Goal: Transaction & Acquisition: Register for event/course

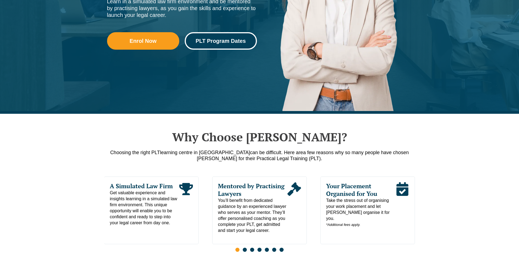
click at [221, 44] on link "PLT Program Dates" at bounding box center [221, 40] width 72 height 17
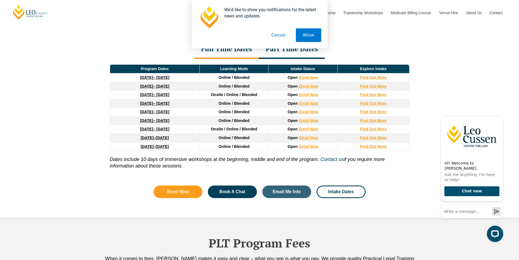
scroll to position [712, 0]
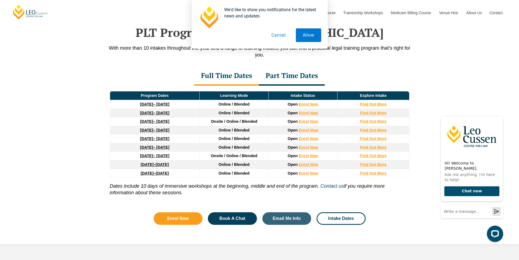
click at [288, 79] on div "Part Time Dates" at bounding box center [292, 76] width 66 height 19
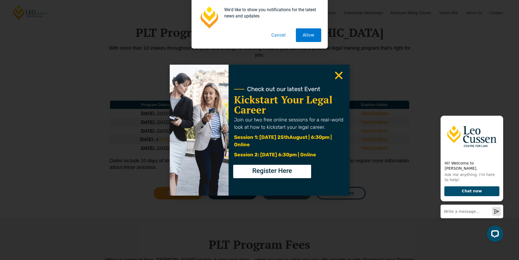
click at [337, 76] on use "Close" at bounding box center [339, 75] width 8 height 8
click at [338, 73] on icon "Close" at bounding box center [339, 75] width 11 height 11
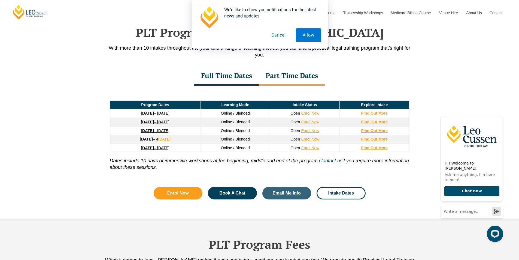
click at [338, 73] on div "Full Time Dates Part Time Dates" at bounding box center [259, 76] width 311 height 19
drag, startPoint x: 202, startPoint y: 100, endPoint x: 202, endPoint y: 85, distance: 14.7
click at [202, 85] on div "Full Time Dates Part Time Dates Full Time Dates Program Dates Learning Mode Int…" at bounding box center [259, 123] width 311 height 112
click at [172, 85] on div "Full Time Dates Part Time Dates" at bounding box center [259, 76] width 311 height 19
click at [228, 83] on div "Full Time Dates" at bounding box center [226, 76] width 65 height 19
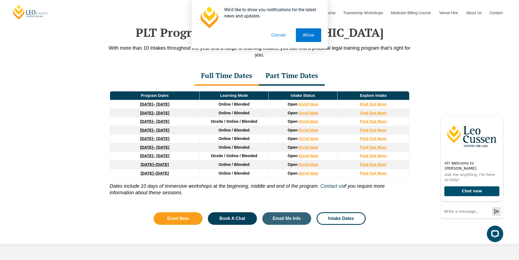
click at [283, 77] on div "Part Time Dates" at bounding box center [292, 76] width 66 height 19
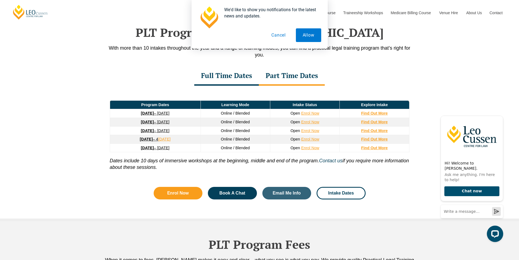
drag, startPoint x: 198, startPoint y: 114, endPoint x: 198, endPoint y: 97, distance: 17.2
click at [198, 100] on div "Program Dates Learning Mode Intake Status Explore Intake 8 September 2025 – 17 …" at bounding box center [259, 132] width 311 height 93
click at [211, 75] on div "Full Time Dates" at bounding box center [226, 76] width 65 height 19
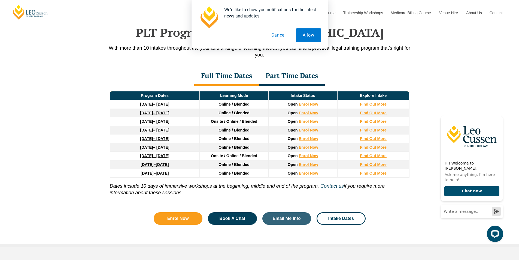
drag, startPoint x: 195, startPoint y: 106, endPoint x: 191, endPoint y: 99, distance: 8.3
click at [191, 99] on thead "Program Dates Learning Mode Intake Status Explore Intake 22 September 2025 – 20…" at bounding box center [260, 134] width 300 height 86
click at [298, 82] on div "Part Time Dates" at bounding box center [292, 76] width 66 height 19
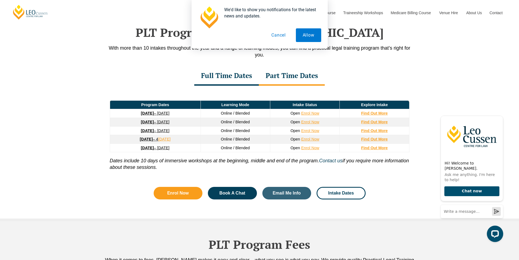
drag, startPoint x: 189, startPoint y: 149, endPoint x: 122, endPoint y: 114, distance: 76.3
click at [122, 114] on tbody "8 September 2025 – 17 April 2026 Online / Blended Open Enrol Now Find Out More …" at bounding box center [260, 130] width 300 height 43
click at [120, 109] on td "Program Dates" at bounding box center [155, 104] width 91 height 9
click at [228, 76] on div "Full Time Dates" at bounding box center [226, 76] width 65 height 19
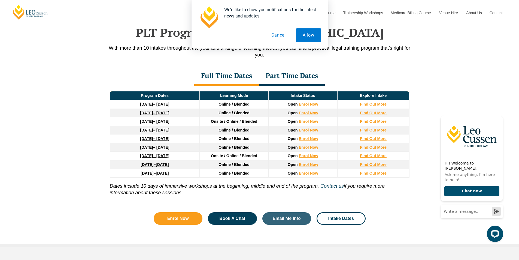
drag, startPoint x: 114, startPoint y: 106, endPoint x: 192, endPoint y: 107, distance: 77.7
click at [192, 107] on td "22 September 2025 – 20 February 2026" at bounding box center [155, 104] width 90 height 9
copy link "22 September 2025 – 20 February 2026"
drag, startPoint x: 188, startPoint y: 114, endPoint x: 124, endPoint y: 115, distance: 63.5
click at [124, 115] on td "8 December 2025 – 8 May 2026" at bounding box center [155, 113] width 90 height 9
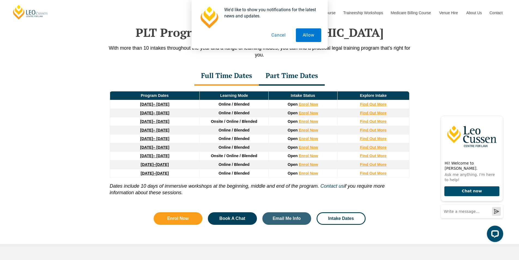
copy link "8 December 2025 – 8 May 2026"
click at [288, 75] on div "Part Time Dates" at bounding box center [292, 76] width 66 height 19
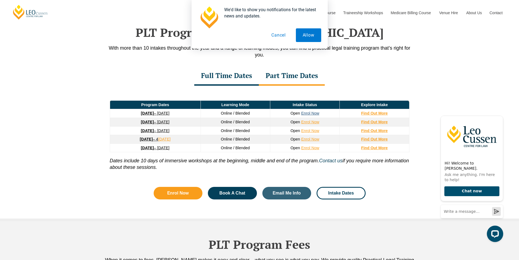
click at [311, 113] on link "Enrol Now" at bounding box center [310, 113] width 18 height 4
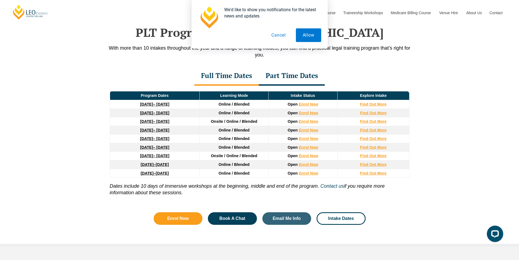
click at [275, 36] on button "Cancel" at bounding box center [279, 35] width 28 height 14
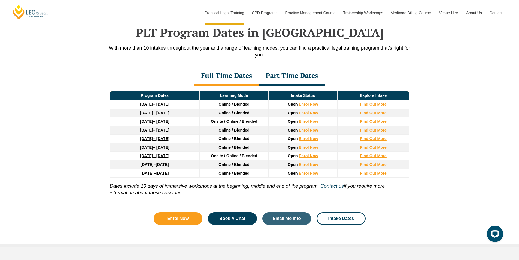
click at [287, 69] on div "PLT Program Dates in [GEOGRAPHIC_DATA] With more than 10 intakes throughout the…" at bounding box center [259, 120] width 311 height 245
click at [287, 72] on div "Part Time Dates" at bounding box center [292, 76] width 66 height 19
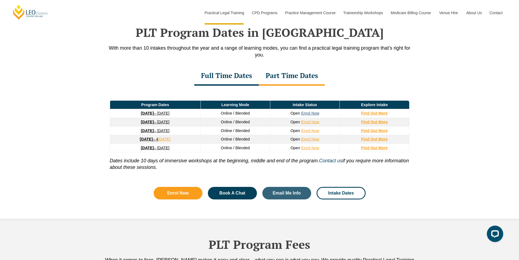
click at [311, 113] on link "Enrol Now" at bounding box center [310, 113] width 18 height 4
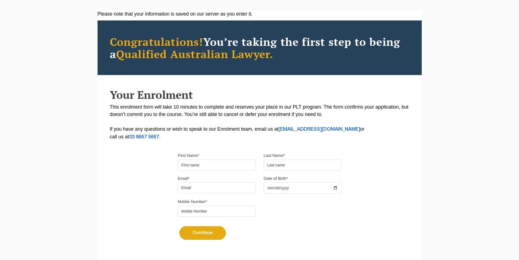
scroll to position [82, 0]
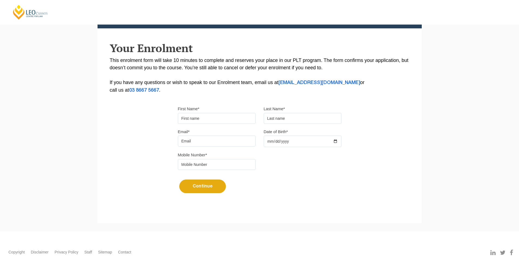
click at [189, 115] on input "First Name*" at bounding box center [217, 118] width 78 height 11
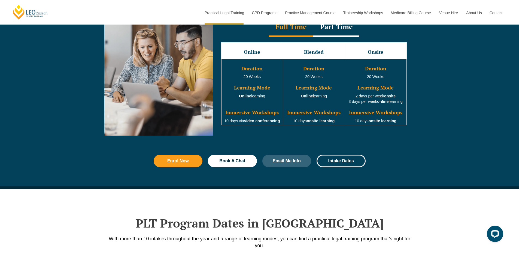
scroll to position [521, 0]
click at [340, 27] on div "Part Time" at bounding box center [337, 27] width 46 height 19
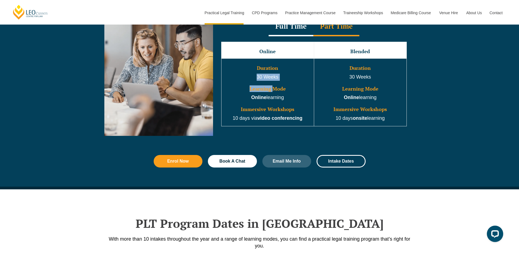
drag, startPoint x: 272, startPoint y: 83, endPoint x: 253, endPoint y: 72, distance: 22.4
click at [253, 72] on td "Duration 30 Weeks Learning Mode Online learning Immersive Workshops 10 days via…" at bounding box center [267, 93] width 93 height 68
click at [253, 71] on h3 "Duration" at bounding box center [267, 67] width 91 height 5
drag, startPoint x: 253, startPoint y: 72, endPoint x: 382, endPoint y: 118, distance: 136.4
click at [381, 118] on tr "Duration 30 Weeks Learning Mode Online learning Immersive Workshops 10 days via…" at bounding box center [313, 93] width 185 height 68
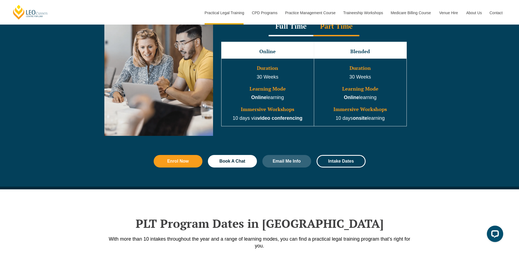
click at [382, 118] on p "10 days onsite learning" at bounding box center [360, 118] width 91 height 7
click at [285, 97] on p "Online learning" at bounding box center [267, 97] width 91 height 7
drag, startPoint x: 237, startPoint y: 88, endPoint x: 401, endPoint y: 123, distance: 168.0
click at [401, 123] on tr "Duration 30 Weeks Learning Mode Online learning Immersive Workshops 10 days via…" at bounding box center [313, 93] width 185 height 68
click at [397, 125] on td "Duration 30 Weeks Learning Mode Online learning Immersive Workshops 10 days ons…" at bounding box center [360, 93] width 93 height 68
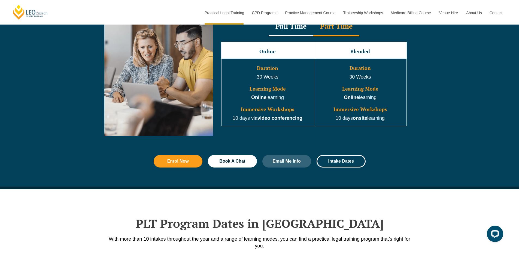
drag, startPoint x: 393, startPoint y: 121, endPoint x: 278, endPoint y: 68, distance: 127.0
click at [281, 68] on tr "Duration 30 Weeks Learning Mode Online learning Immersive Workshops 10 days via…" at bounding box center [313, 93] width 185 height 68
click at [271, 68] on h3 "Duration" at bounding box center [267, 67] width 91 height 5
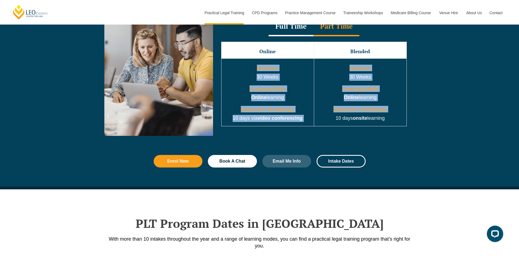
drag, startPoint x: 256, startPoint y: 67, endPoint x: 319, endPoint y: 127, distance: 87.0
click at [319, 126] on tr "Duration 30 Weeks Learning Mode Online learning Immersive Workshops 10 days via…" at bounding box center [313, 93] width 185 height 68
click at [300, 121] on strong "video conferencing" at bounding box center [280, 117] width 45 height 5
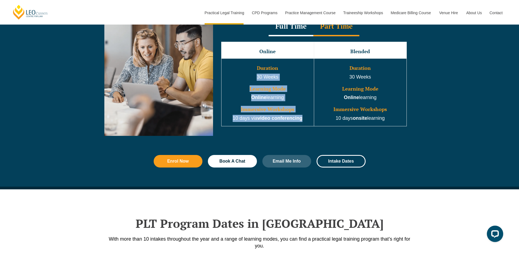
drag, startPoint x: 296, startPoint y: 108, endPoint x: 249, endPoint y: 76, distance: 56.3
click at [249, 76] on td "Duration 30 Weeks Learning Mode Online learning Immersive Workshops 10 days via…" at bounding box center [267, 93] width 93 height 68
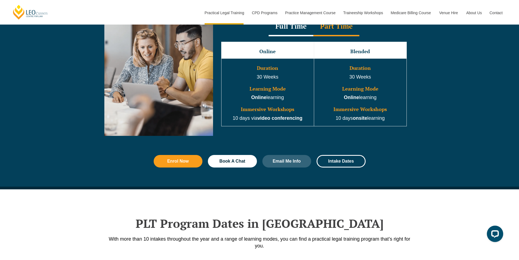
click at [249, 70] on h3 "Duration" at bounding box center [267, 67] width 91 height 5
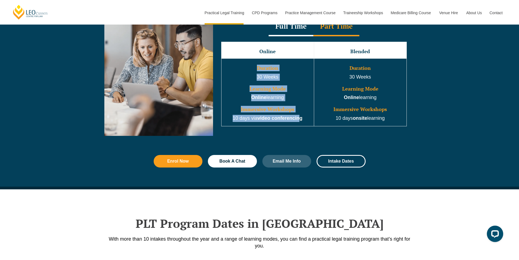
drag, startPoint x: 252, startPoint y: 66, endPoint x: 301, endPoint y: 119, distance: 72.1
click at [301, 119] on td "Duration 30 Weeks Learning Mode Online learning Immersive Workshops 10 days via…" at bounding box center [267, 93] width 93 height 68
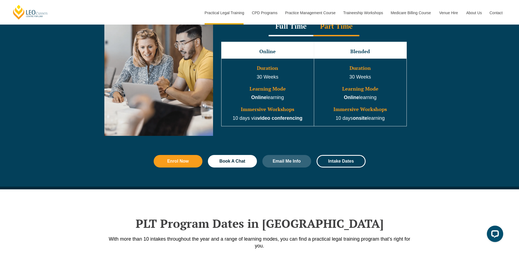
click at [303, 119] on p "10 days via video conferencing" at bounding box center [267, 118] width 91 height 7
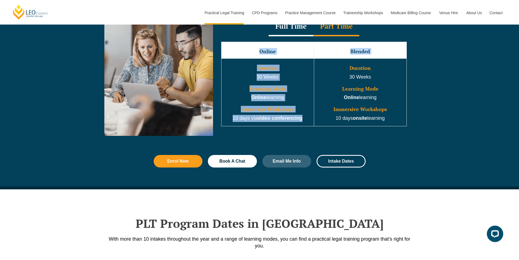
drag, startPoint x: 303, startPoint y: 118, endPoint x: 254, endPoint y: 55, distance: 80.2
click at [254, 55] on tbody "Online Blended Duration 30 Weeks Learning Mode Online learning Immersive Worksh…" at bounding box center [313, 84] width 185 height 84
click at [236, 92] on h3 "Learning Mode" at bounding box center [267, 88] width 91 height 5
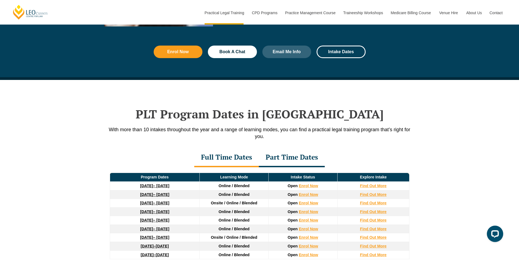
scroll to position [657, 0]
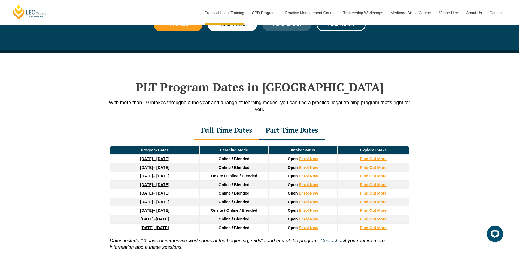
click at [304, 128] on div "Part Time Dates" at bounding box center [292, 130] width 66 height 19
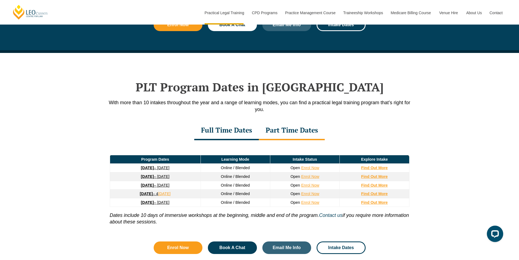
scroll to position [712, 0]
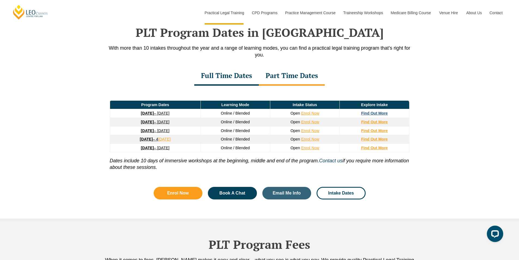
click at [370, 115] on strong "Find Out More" at bounding box center [374, 113] width 27 height 4
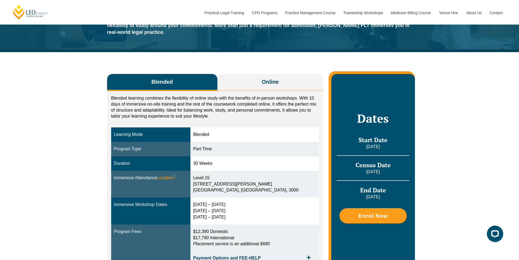
scroll to position [109, 0]
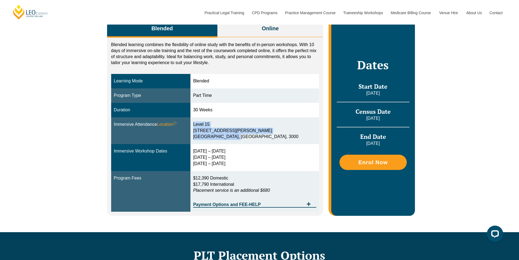
drag, startPoint x: 244, startPoint y: 129, endPoint x: 247, endPoint y: 111, distance: 18.6
click at [247, 117] on td "Level 15 15 William Street Melbourne, Victoria, 3000" at bounding box center [255, 130] width 129 height 27
drag, startPoint x: 246, startPoint y: 154, endPoint x: 243, endPoint y: 137, distance: 17.1
click at [243, 137] on tbody "Learning Mode Blended Program Type Part Time Duration 30 Weeks Immersive Attend…" at bounding box center [215, 143] width 208 height 138
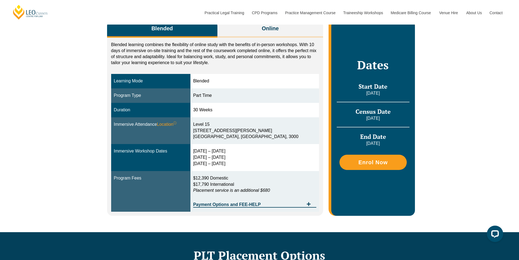
click at [243, 137] on td "Level 15 15 William Street Melbourne, Victoria, 3000" at bounding box center [255, 130] width 129 height 27
drag, startPoint x: 289, startPoint y: 180, endPoint x: 206, endPoint y: 173, distance: 83.5
click at [206, 174] on td "$12,390 Domestic $17,790 International Placement service is an additional $680 …" at bounding box center [255, 191] width 129 height 41
click at [206, 171] on td "$12,390 Domestic $17,790 International Placement service is an additional $680 …" at bounding box center [255, 191] width 129 height 41
drag, startPoint x: 252, startPoint y: 165, endPoint x: 301, endPoint y: 182, distance: 51.7
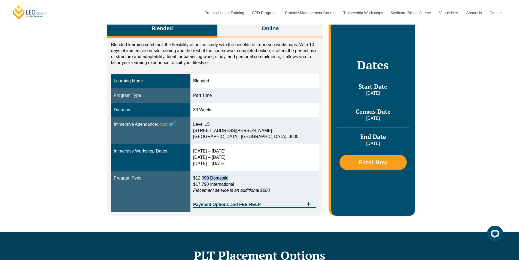
click at [305, 175] on td "$12,390 Domestic $17,790 International Placement service is an additional $680 …" at bounding box center [255, 191] width 129 height 41
click at [299, 183] on p "$12,390 Domestic $17,790 International Placement service is an additional $680" at bounding box center [254, 184] width 123 height 19
drag, startPoint x: 299, startPoint y: 183, endPoint x: 208, endPoint y: 165, distance: 92.4
click at [209, 171] on td "$12,390 Domestic $17,790 International Placement service is an additional $680 …" at bounding box center [255, 191] width 129 height 41
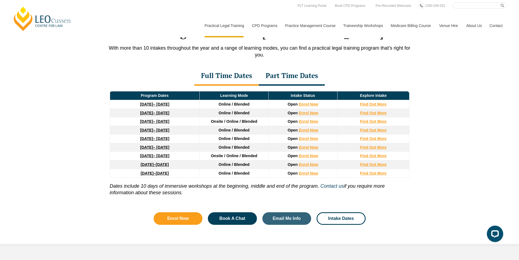
click at [296, 71] on div "Part Time Dates" at bounding box center [292, 76] width 66 height 19
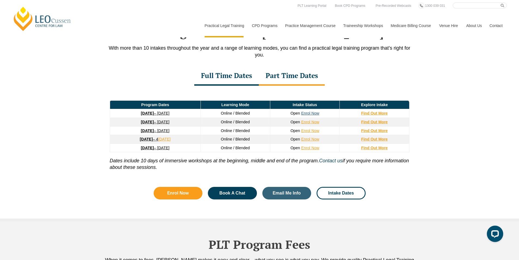
click at [304, 115] on link "Enrol Now" at bounding box center [310, 113] width 18 height 4
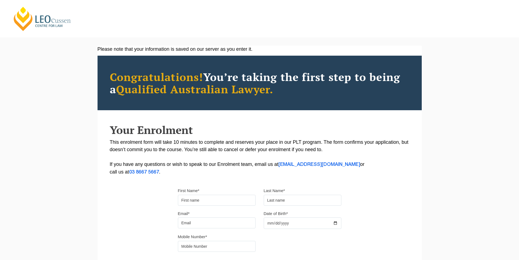
click at [189, 203] on input "First Name*" at bounding box center [217, 200] width 78 height 11
type input "Zuhal"
type input "Masudy"
type input "`"
type input "zuhal.masudy@gmail.com"
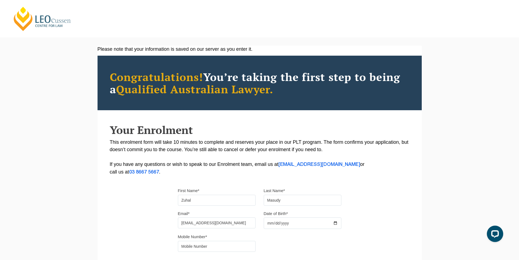
type input "0426613323"
click at [292, 223] on input "Date of Birth*" at bounding box center [303, 222] width 78 height 11
type input "2002-03-21"
click at [284, 235] on div "Mobile Number* 0426613323" at bounding box center [260, 244] width 172 height 23
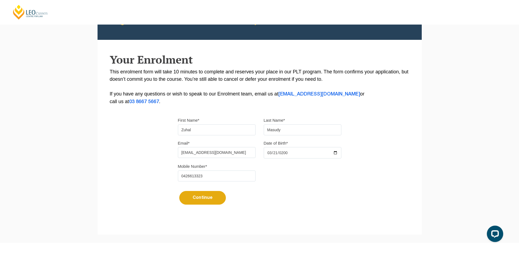
scroll to position [107, 0]
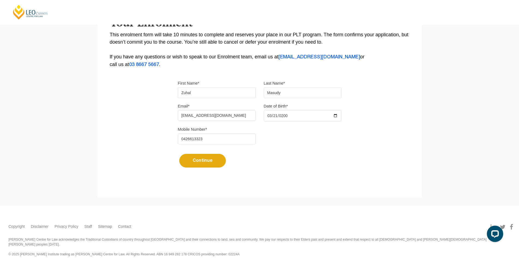
click at [193, 161] on button "Continue" at bounding box center [202, 161] width 47 height 14
select select
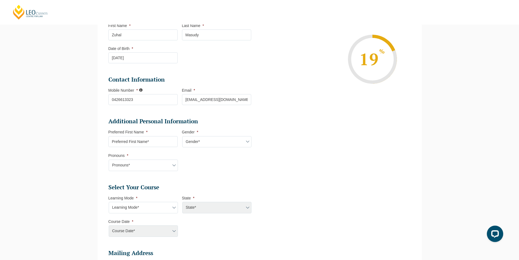
scroll to position [156, 0]
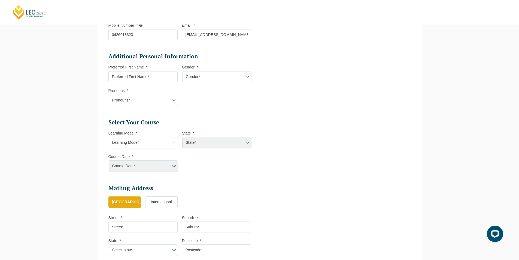
click at [130, 77] on input "Preferred First Name *" at bounding box center [143, 76] width 69 height 11
type input "Zuhal"
select select "VIC"
select select
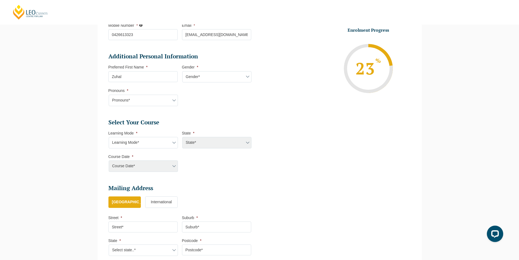
click at [213, 76] on select "Gender* Male Female Nonbinary Intersex Prefer not to disclose Other" at bounding box center [216, 76] width 69 height 11
select select "Female"
click at [182, 71] on select "Gender* Male Female Nonbinary Intersex Prefer not to disclose Other" at bounding box center [216, 76] width 69 height 11
click at [131, 100] on select "Pronouns* She/Her/Hers He/Him/His They/Them/Theirs Other Prefer not to disclose" at bounding box center [143, 100] width 69 height 11
select select "She/Her/Hers"
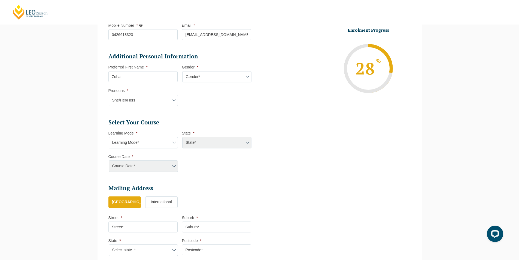
click at [109, 95] on select "Pronouns* She/Her/Hers He/Him/His They/Them/Theirs Other Prefer not to disclose" at bounding box center [143, 100] width 69 height 11
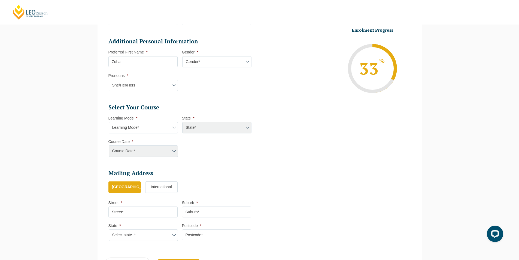
scroll to position [183, 0]
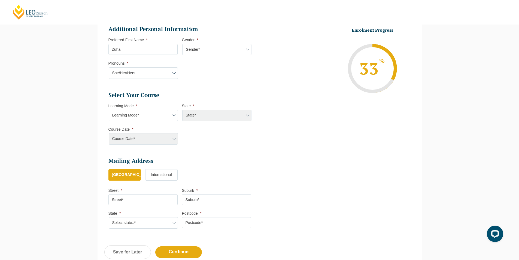
click at [136, 136] on div "Course Date*" at bounding box center [143, 138] width 69 height 11
click at [137, 113] on select "Learning Mode* Online Full Time Learning Online Part Time Learning Blended Full…" at bounding box center [143, 115] width 69 height 11
select select "Online Part Time Learning"
click at [109, 110] on select "Learning Mode* Online Full Time Learning Online Part Time Learning Blended Full…" at bounding box center [143, 115] width 69 height 11
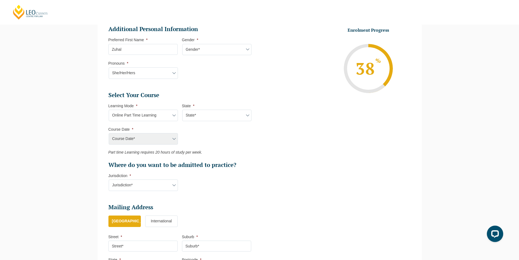
click at [136, 138] on div "Course Date*" at bounding box center [143, 138] width 69 height 11
click at [151, 140] on div "Course Date*" at bounding box center [143, 138] width 69 height 11
click at [182, 138] on ul "Select Your Course This field is hidden when viewing the form Only for Flinder …" at bounding box center [182, 129] width 147 height 77
click at [176, 138] on div "Course Date*" at bounding box center [143, 138] width 69 height 11
click at [172, 139] on div "Course Date*" at bounding box center [143, 138] width 69 height 11
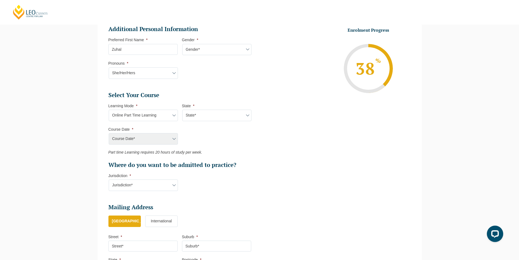
click at [198, 117] on select "State* National (ACT/NSW, VIC, QLD, SA, WA)" at bounding box center [216, 115] width 69 height 11
select select "National (ACT/NSW, VIC, QLD, SA, WA)"
click at [182, 110] on select "State* National (ACT/NSW, VIC, QLD, SA, WA)" at bounding box center [216, 115] width 69 height 11
click at [157, 143] on select "Course Date* September 2025 (08-Sep-2025 to 17-Apr-2026) January 2026 (27-Jan-2…" at bounding box center [143, 138] width 69 height 11
select select "September 2025 (08-Sep-2025 to 17-Apr-2026)"
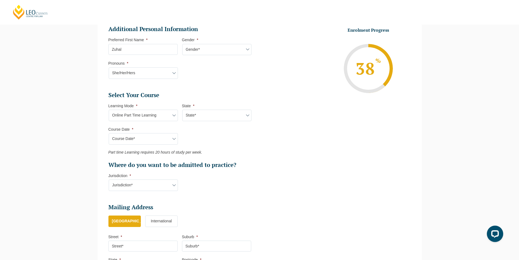
click at [109, 133] on select "Course Date* September 2025 (08-Sep-2025 to 17-Apr-2026) January 2026 (27-Jan-2…" at bounding box center [143, 138] width 69 height 11
type input "Intake 09 September 2025 PT"
type input "Practical Legal Training (NAT)"
select select "NAT PLT (SEP) 2025 Part Time Online"
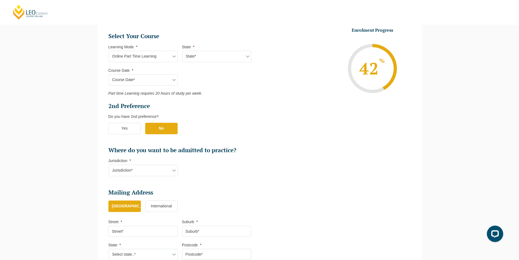
scroll to position [265, 0]
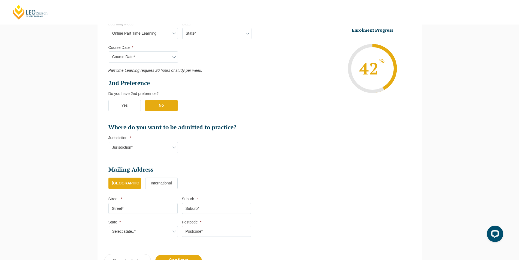
click at [161, 143] on select "Jurisdiction* VIC ACT/NSW SA WA QLD" at bounding box center [143, 147] width 69 height 11
select select "VIC"
click at [109, 142] on select "Jurisdiction* VIC ACT/NSW SA WA QLD" at bounding box center [143, 147] width 69 height 11
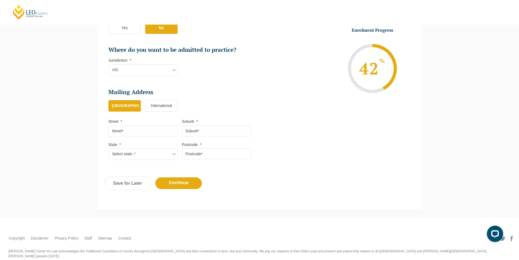
scroll to position [347, 0]
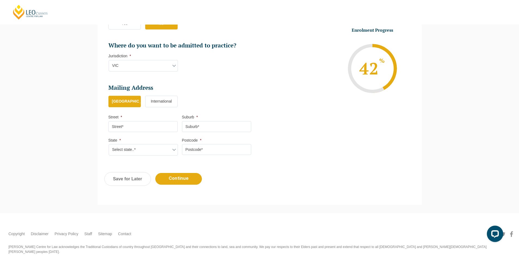
click at [123, 128] on input "Street *" at bounding box center [143, 126] width 69 height 11
type input "6 Liam Cct"
type input "Beaconsfield"
select select "VIC"
type input "3807"
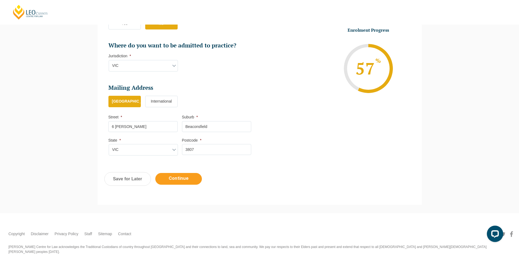
click at [187, 179] on input "Continue" at bounding box center [178, 179] width 47 height 12
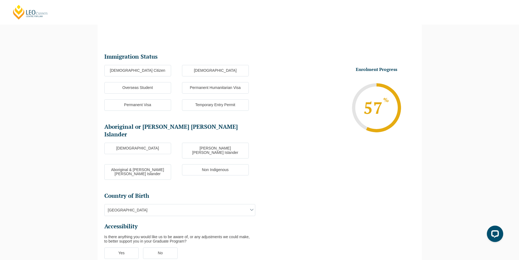
scroll to position [47, 0]
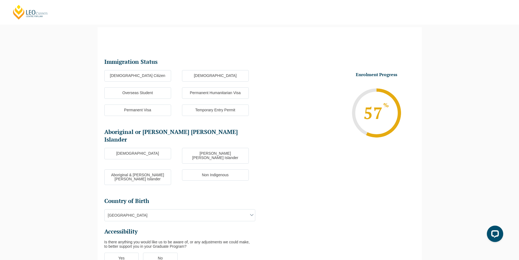
click at [127, 79] on label "Australian Citizen" at bounding box center [137, 75] width 67 height 11
click at [0, 0] on input "Australian Citizen" at bounding box center [0, 0] width 0 height 0
click at [212, 169] on label "Non Indigenous" at bounding box center [215, 174] width 67 height 11
click at [0, 0] on input "Non Indigenous" at bounding box center [0, 0] width 0 height 0
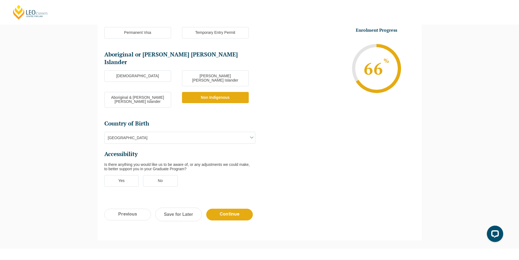
scroll to position [129, 0]
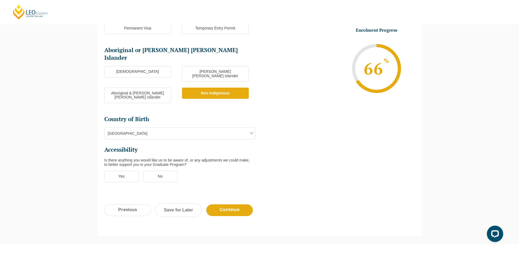
click at [160, 171] on label "No" at bounding box center [160, 176] width 35 height 11
click at [0, 0] on input "No" at bounding box center [0, 0] width 0 height 0
click at [243, 204] on input "Continue" at bounding box center [229, 210] width 47 height 12
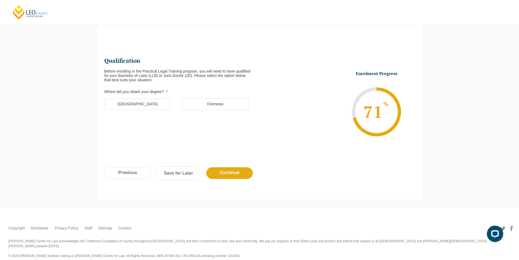
scroll to position [47, 0]
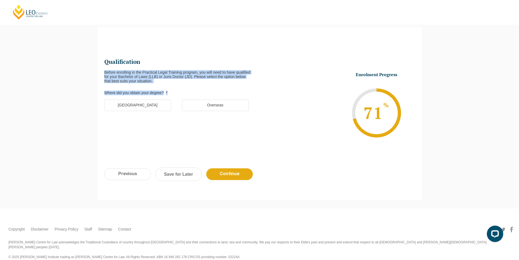
drag, startPoint x: 173, startPoint y: 86, endPoint x: 176, endPoint y: 65, distance: 21.2
click at [176, 65] on ul "Qualification Before enrolling in the Practical Legal Training program, you wil…" at bounding box center [181, 87] width 155 height 59
click at [176, 65] on h2 "Qualification" at bounding box center [179, 62] width 151 height 8
drag, startPoint x: 176, startPoint y: 65, endPoint x: 185, endPoint y: 90, distance: 26.4
click at [185, 90] on ul "Qualification Before enrolling in the Practical Legal Training program, you wil…" at bounding box center [181, 87] width 155 height 59
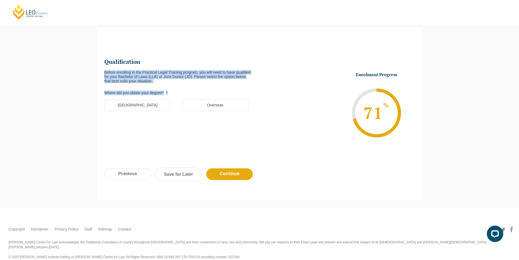
click at [185, 91] on label "Where did you obtain your degree? *" at bounding box center [179, 93] width 151 height 4
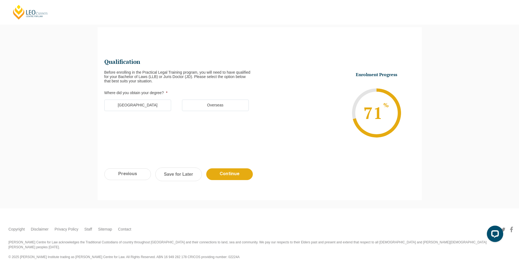
drag, startPoint x: 185, startPoint y: 91, endPoint x: 182, endPoint y: 65, distance: 26.4
click at [182, 65] on ul "Qualification Before enrolling in the Practical Legal Training program, you wil…" at bounding box center [181, 87] width 155 height 59
click at [182, 65] on h2 "Qualification" at bounding box center [179, 62] width 151 height 8
click at [149, 108] on label "Australia" at bounding box center [137, 105] width 67 height 11
click at [0, 0] on input "Australia" at bounding box center [0, 0] width 0 height 0
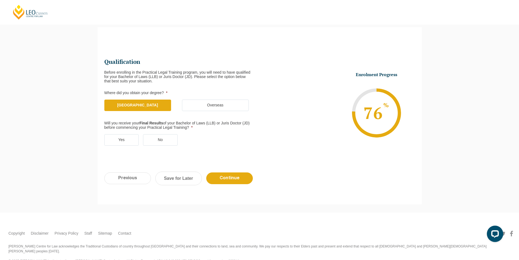
drag, startPoint x: 109, startPoint y: 120, endPoint x: 200, endPoint y: 128, distance: 92.1
click at [200, 128] on ul "Qualification Before enrolling in the Practical Legal Training program, you wil…" at bounding box center [181, 104] width 155 height 93
click at [203, 128] on label "Will you receive your Final Results of your Bachelor of Laws (LLB) or Juris Doc…" at bounding box center [177, 125] width 147 height 9
drag, startPoint x: 203, startPoint y: 128, endPoint x: 116, endPoint y: 122, distance: 87.7
click at [116, 122] on label "Will you receive your Final Results of your Bachelor of Laws (LLB) or Juris Doc…" at bounding box center [177, 125] width 147 height 9
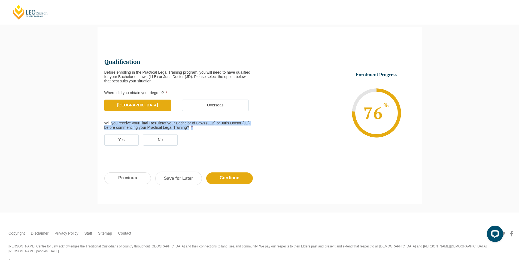
click at [116, 122] on label "Will you receive your Final Results of your Bachelor of Laws (LLB) or Juris Doc…" at bounding box center [177, 125] width 147 height 9
drag, startPoint x: 116, startPoint y: 122, endPoint x: 214, endPoint y: 129, distance: 98.1
click at [214, 129] on label "Will you receive your Final Results of your Bachelor of Laws (LLB) or Juris Doc…" at bounding box center [177, 125] width 147 height 9
click at [207, 129] on label "Will you receive your Final Results of your Bachelor of Laws (LLB) or Juris Doc…" at bounding box center [177, 125] width 147 height 9
click at [115, 137] on label "Yes" at bounding box center [121, 139] width 35 height 11
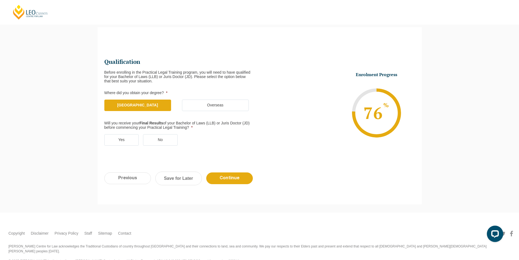
click at [0, 0] on input "Yes" at bounding box center [0, 0] width 0 height 0
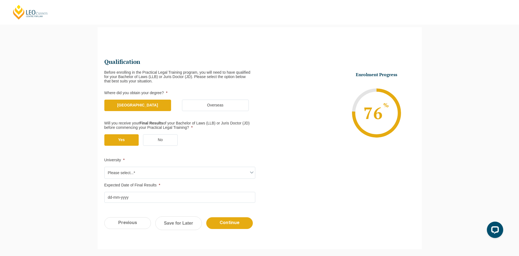
click at [154, 171] on span "Please select...*" at bounding box center [180, 172] width 150 height 11
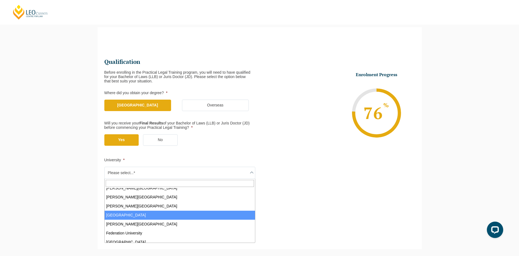
scroll to position [55, 0]
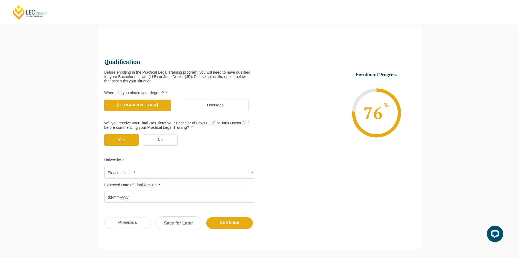
click at [146, 137] on label "No" at bounding box center [160, 139] width 35 height 11
click at [0, 0] on input "No" at bounding box center [0, 0] width 0 height 0
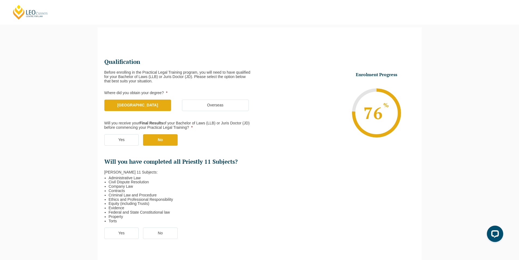
click at [112, 142] on label "Yes" at bounding box center [121, 139] width 35 height 11
click at [0, 0] on input "Yes" at bounding box center [0, 0] width 0 height 0
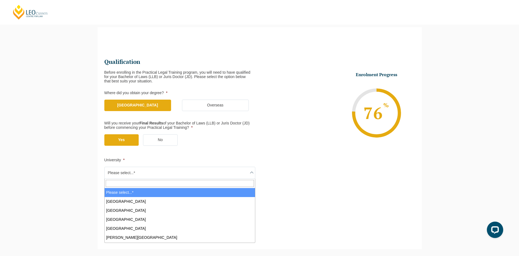
click at [138, 173] on span "Please select...*" at bounding box center [180, 172] width 150 height 11
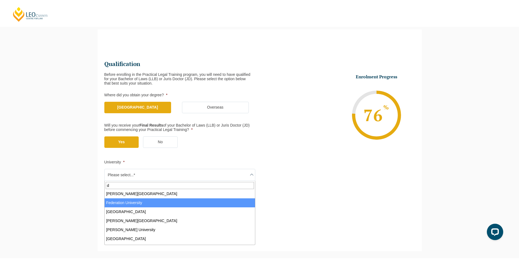
scroll to position [0, 0]
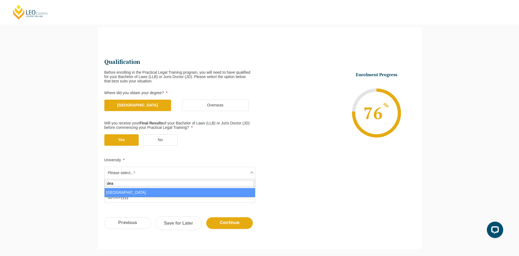
type input "dea"
select select "Deakin University"
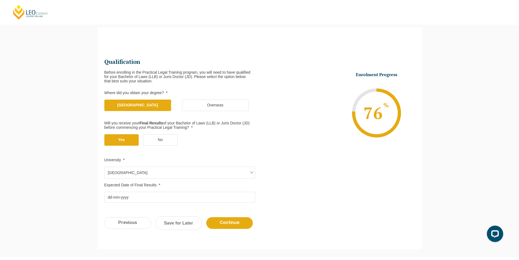
click at [135, 193] on input "Expected Date of Final Results *" at bounding box center [179, 197] width 151 height 11
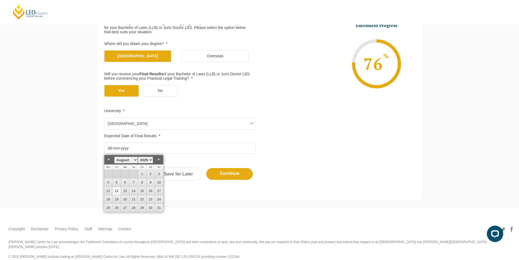
scroll to position [99, 0]
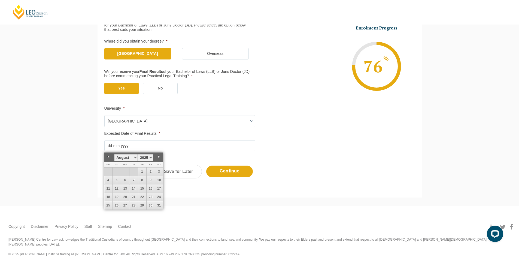
click at [106, 157] on link "Previous" at bounding box center [108, 157] width 8 height 8
click at [146, 156] on select "1925 1926 1927 1928 1929 1930 1931 1932 1933 1934 1935 1936 1937 1938 1939 1940…" at bounding box center [145, 157] width 15 height 7
click at [136, 155] on select "January February March April May June July August September October November De…" at bounding box center [125, 157] width 23 height 7
click at [134, 157] on select "January February March April May June July August September October November De…" at bounding box center [125, 157] width 23 height 7
click at [140, 188] on link "15" at bounding box center [142, 188] width 8 height 8
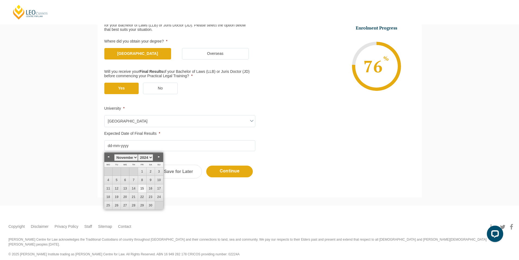
type input "15-11-2024"
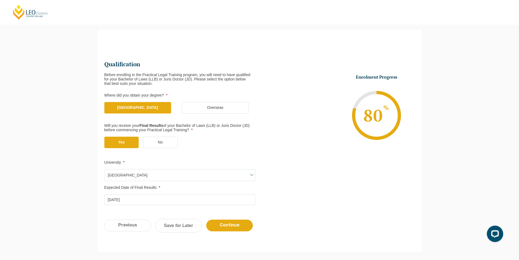
scroll to position [71, 0]
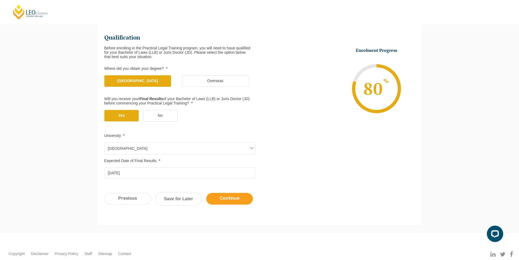
click at [236, 197] on input "Continue" at bounding box center [229, 199] width 47 height 12
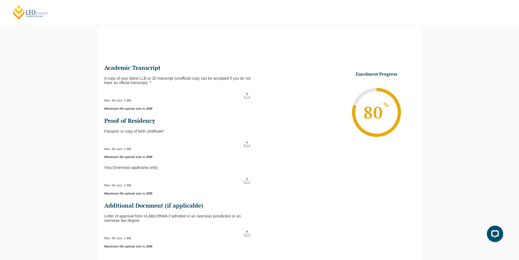
scroll to position [0, 0]
click at [149, 93] on input "A copy of your latest LLB or JD transcript (unofficial copy can be accepted if …" at bounding box center [179, 93] width 151 height 9
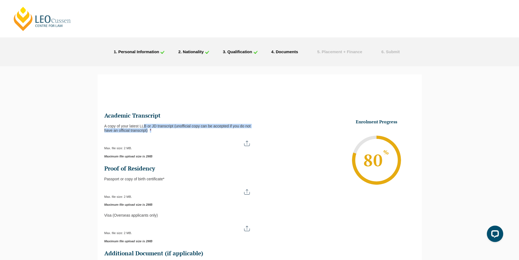
drag, startPoint x: 160, startPoint y: 130, endPoint x: 136, endPoint y: 122, distance: 25.4
click at [140, 122] on ul "This field is hidden when viewing the form Are you* This field is hidden when v…" at bounding box center [181, 204] width 155 height 184
click at [111, 123] on ul "This field is hidden when viewing the form Are you* This field is hidden when v…" at bounding box center [181, 204] width 155 height 184
drag, startPoint x: 111, startPoint y: 123, endPoint x: 159, endPoint y: 128, distance: 48.3
click at [159, 128] on ul "This field is hidden when viewing the form Are you* This field is hidden when v…" at bounding box center [181, 204] width 155 height 184
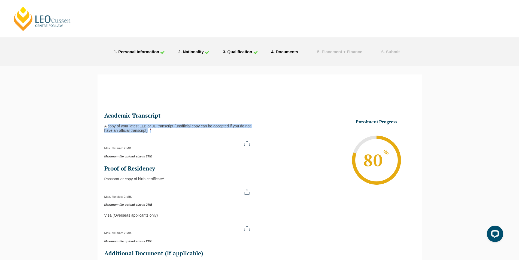
click at [159, 128] on label "A copy of your latest LLB or JD transcript (unofficial copy can be accepted if …" at bounding box center [179, 128] width 151 height 9
click at [159, 137] on input "A copy of your latest LLB or JD transcript (unofficial copy can be accepted if …" at bounding box center [179, 141] width 151 height 9
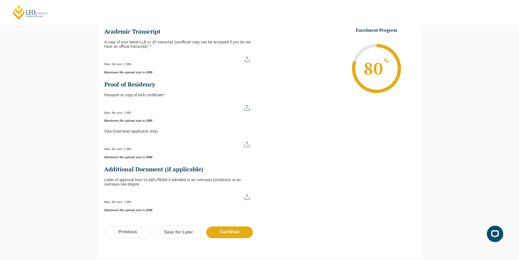
scroll to position [35, 0]
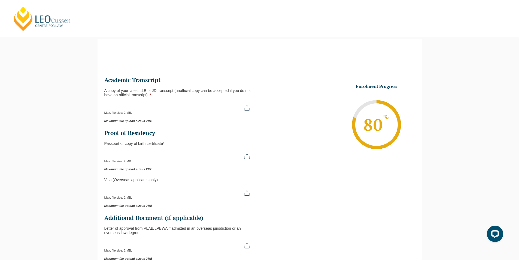
click at [171, 100] on li "A copy of your latest LLB or JD transcript (unofficial copy can be accepted if …" at bounding box center [181, 105] width 155 height 34
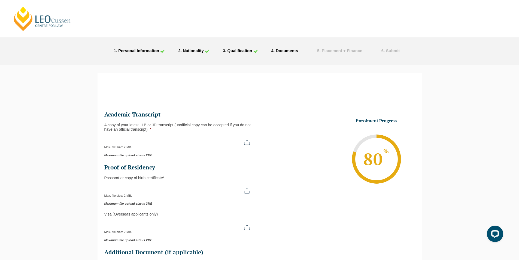
scroll to position [0, 0]
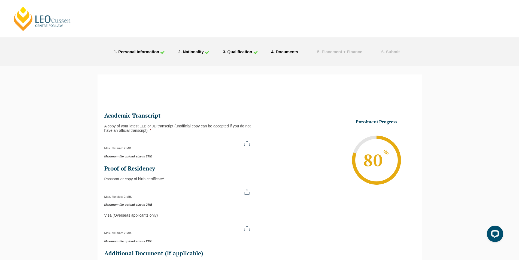
click at [180, 144] on input "A copy of your latest LLB or JD transcript (unofficial copy can be accepted if …" at bounding box center [179, 141] width 151 height 9
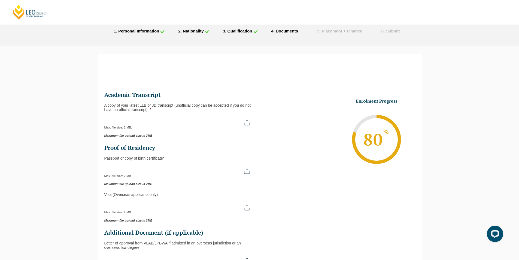
scroll to position [55, 0]
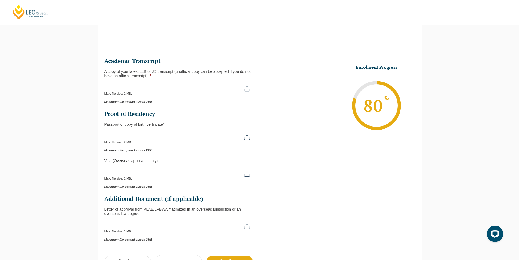
click at [145, 79] on li "A copy of your latest LLB or JD transcript (unofficial copy can be accepted if …" at bounding box center [181, 86] width 155 height 34
click at [133, 97] on div "Maximum file upload size is 2MB" at bounding box center [179, 100] width 151 height 8
click at [115, 142] on span "Max. file size: 2 MB." at bounding box center [120, 140] width 32 height 8
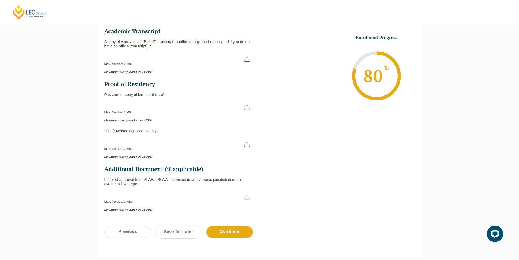
scroll to position [109, 0]
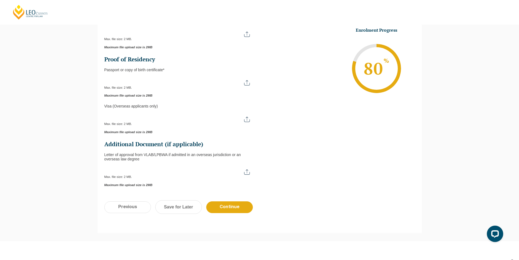
click at [137, 119] on input "Visa (overseas applicants only)" at bounding box center [179, 116] width 151 height 9
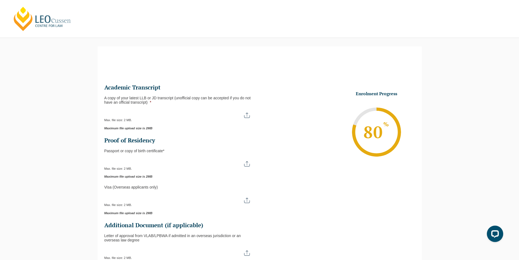
scroll to position [27, 0]
click at [247, 116] on input "A copy of your latest LLB or JD transcript (unofficial copy can be accepted if …" at bounding box center [179, 113] width 151 height 9
